Goal: Check status

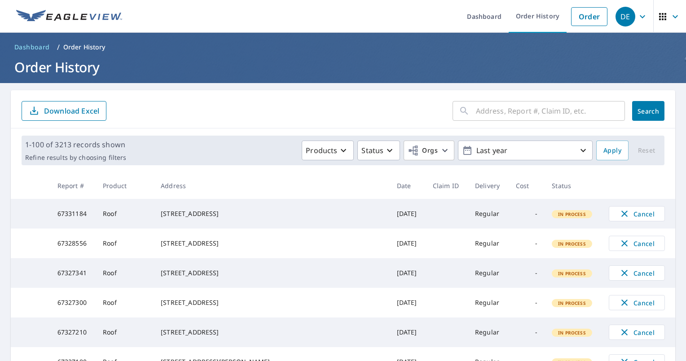
scroll to position [629, 0]
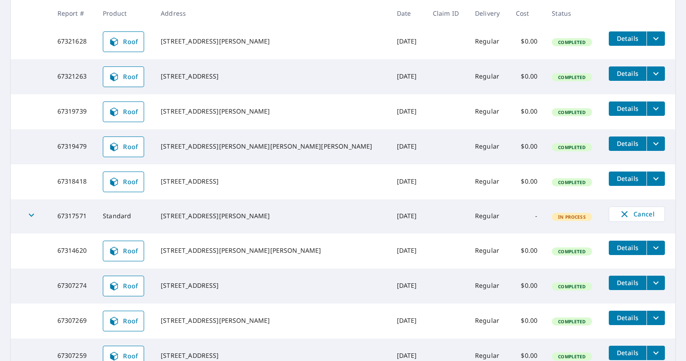
click at [426, 164] on td at bounding box center [447, 146] width 42 height 35
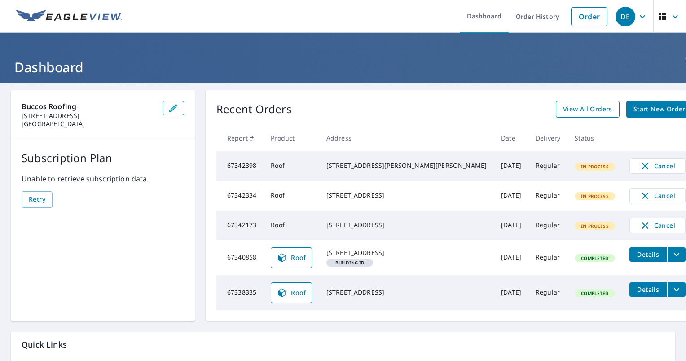
click at [340, 103] on link "View All Orders" at bounding box center [588, 109] width 64 height 17
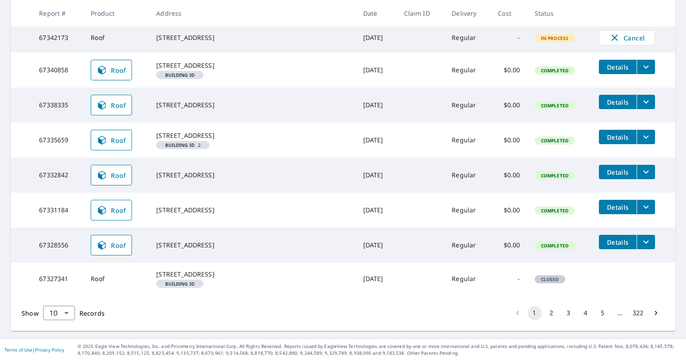
scroll to position [265, 0]
click at [62, 316] on body "DE DE Dashboard Order History Order DE Dashboard / Order History Order History …" at bounding box center [343, 180] width 686 height 361
click at [60, 338] on li "100" at bounding box center [59, 342] width 32 height 16
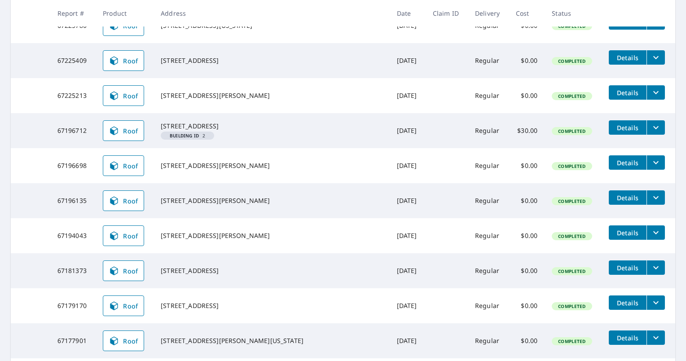
scroll to position [2605, 0]
